Goal: Information Seeking & Learning: Learn about a topic

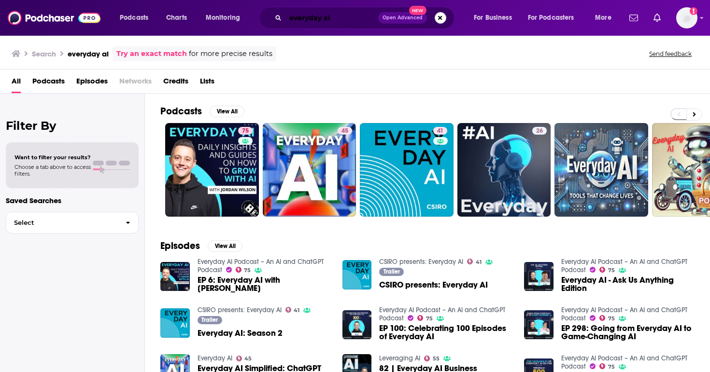
click at [336, 17] on input "everyday ai" at bounding box center [331, 17] width 93 height 15
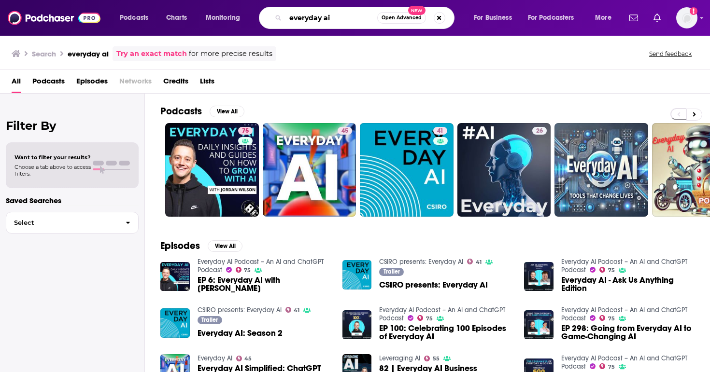
drag, startPoint x: 347, startPoint y: 17, endPoint x: 259, endPoint y: 17, distance: 87.4
click at [259, 17] on div "everyday ai Open Advanced New" at bounding box center [357, 18] width 196 height 22
type input "[MEDICAL_DATA] conversations"
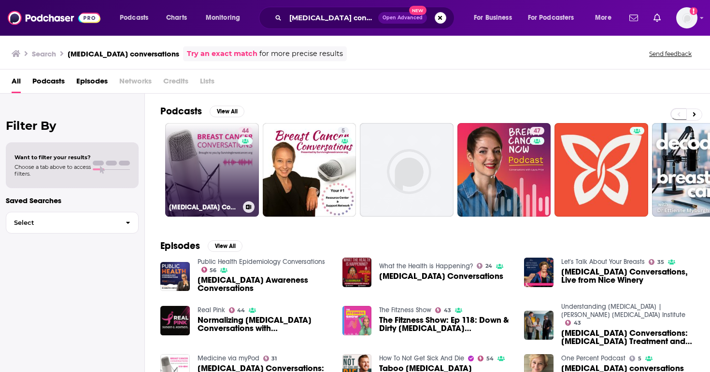
click at [208, 173] on link "44 [MEDICAL_DATA] Conversations" at bounding box center [212, 170] width 94 height 94
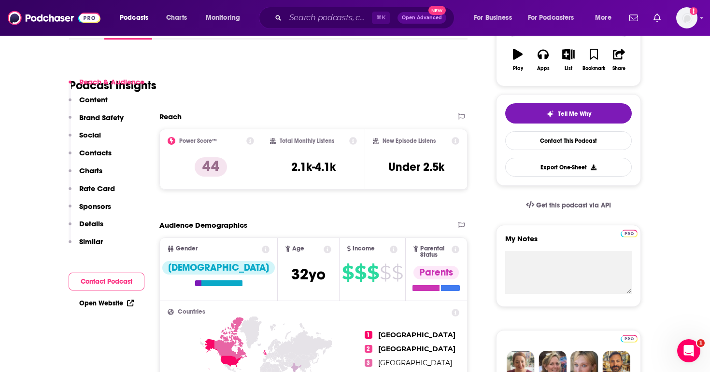
scroll to position [109, 0]
